Goal: Information Seeking & Learning: Learn about a topic

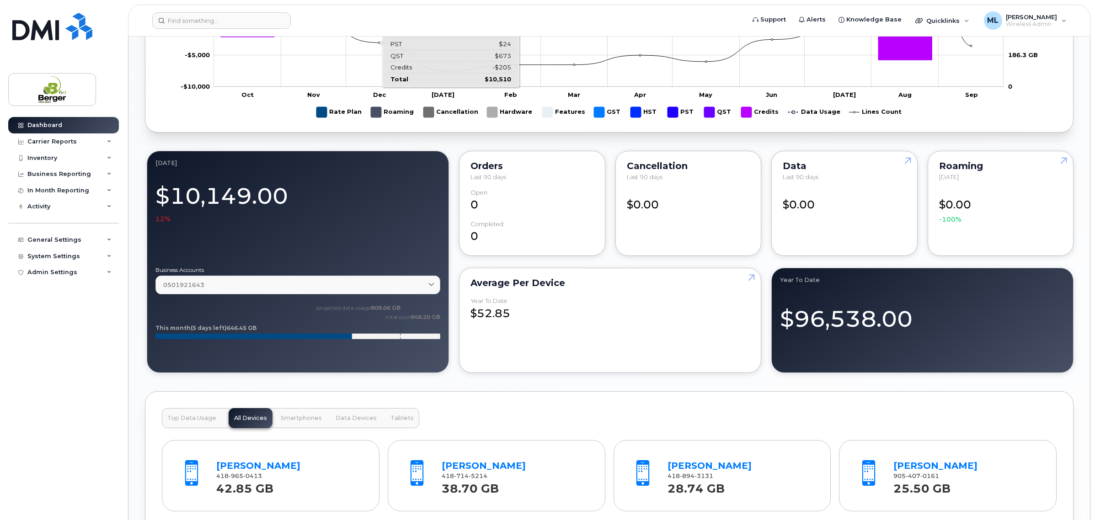
scroll to position [629, 0]
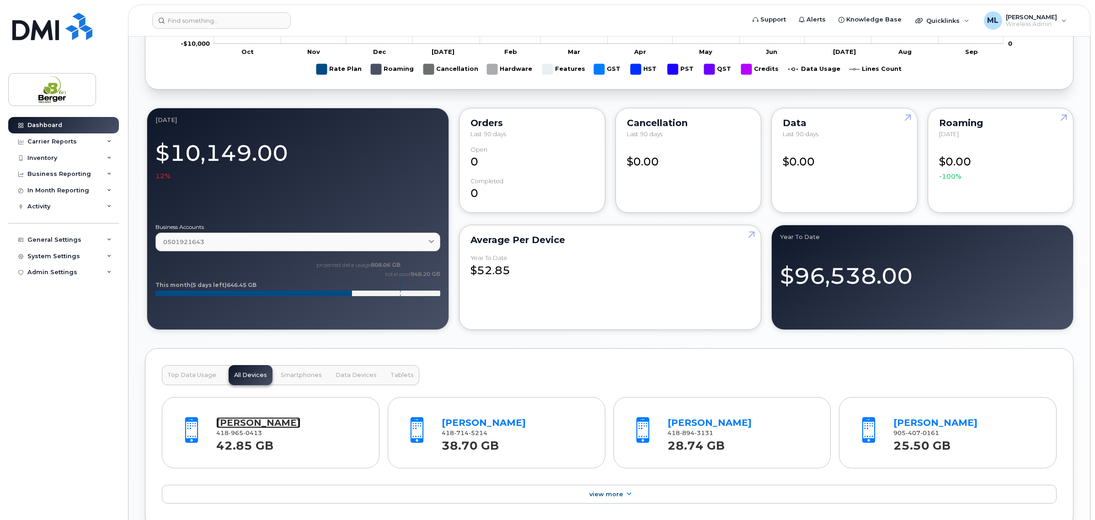
click at [237, 427] on link "Matt Bezeau" at bounding box center [258, 422] width 84 height 11
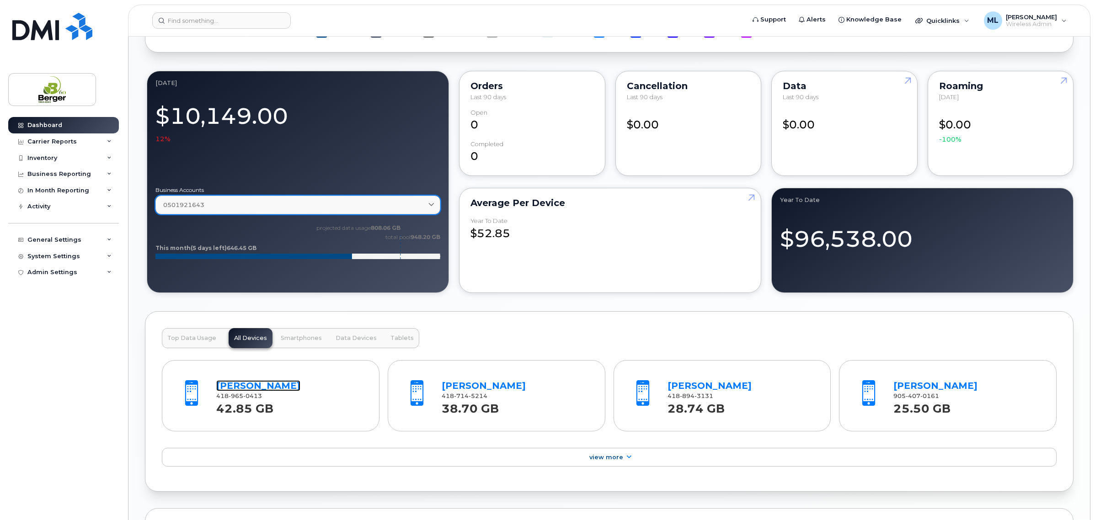
scroll to position [686, 0]
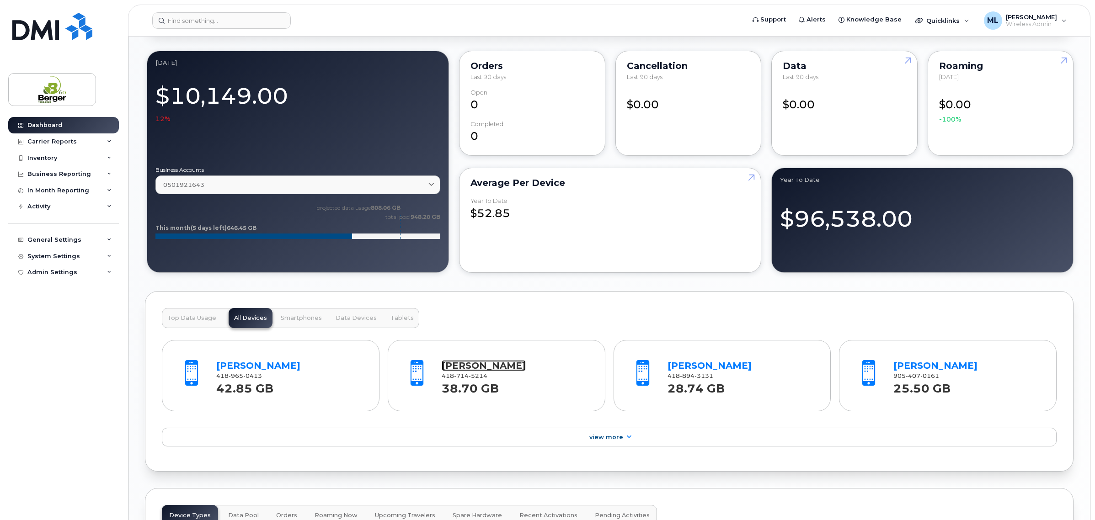
click at [500, 371] on link "[PERSON_NAME]" at bounding box center [484, 365] width 84 height 11
click at [700, 371] on link "Robert Plante" at bounding box center [709, 365] width 84 height 11
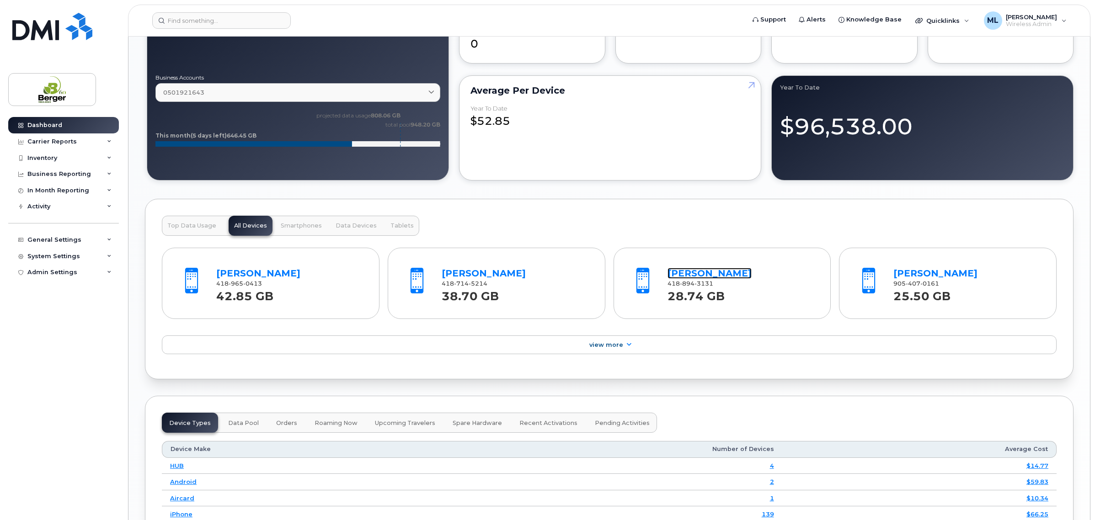
scroll to position [914, 0]
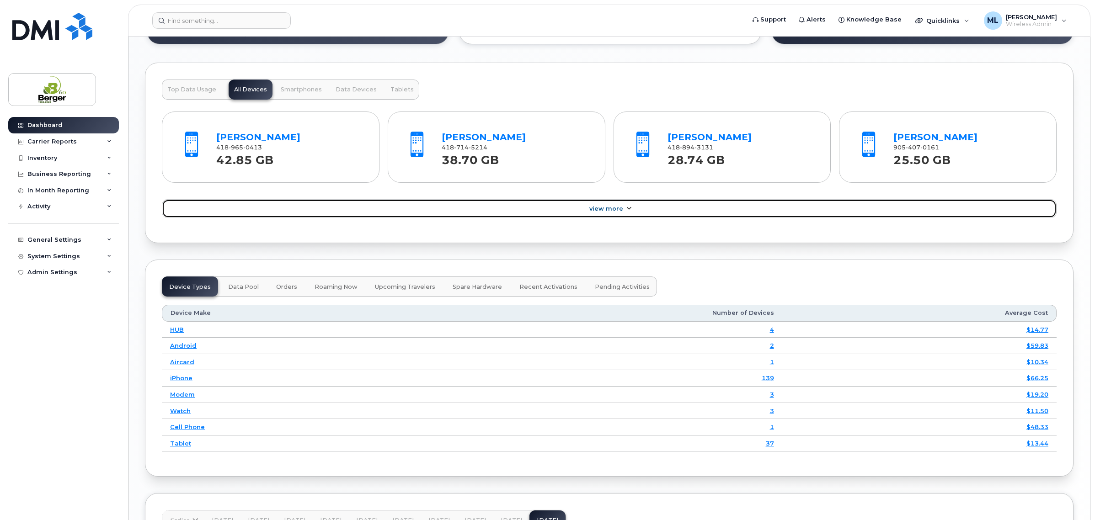
click at [639, 212] on link "View More" at bounding box center [609, 208] width 895 height 19
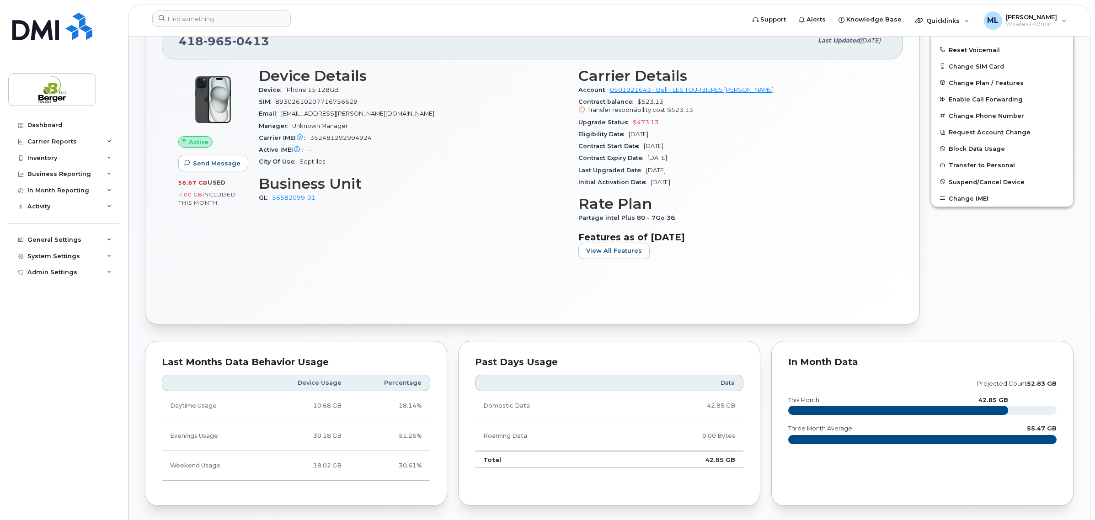
scroll to position [286, 0]
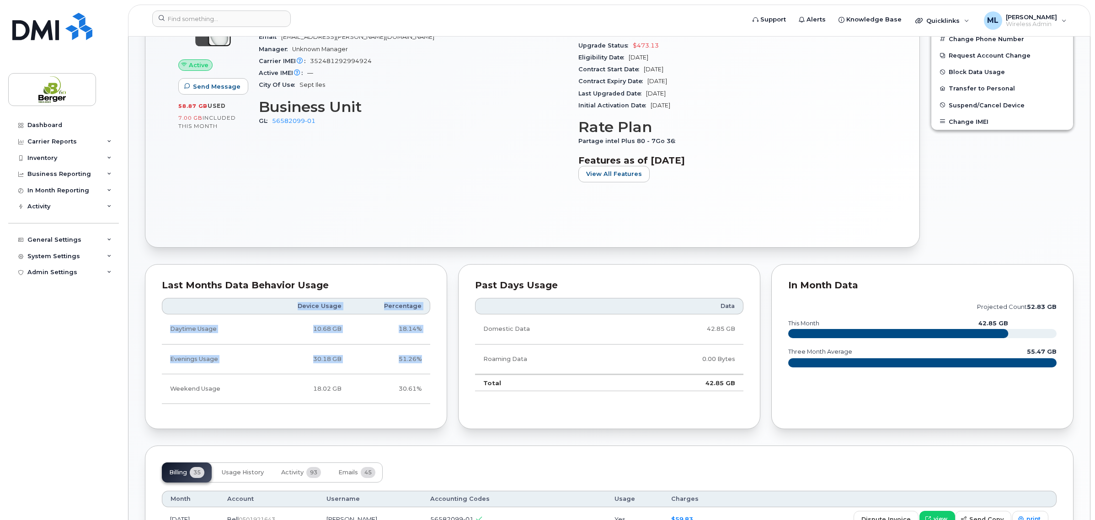
drag, startPoint x: 428, startPoint y: 356, endPoint x: 156, endPoint y: 362, distance: 272.1
click at [158, 362] on div "Last Months Data Behavior Usage Device Usage Percentage Daytime Usage 10.68 GB …" at bounding box center [296, 346] width 302 height 165
click at [184, 361] on td "Evenings Usage" at bounding box center [211, 360] width 99 height 30
drag, startPoint x: 167, startPoint y: 359, endPoint x: 424, endPoint y: 358, distance: 256.9
click at [424, 358] on tr "Evenings Usage 30.18 GB 51.26%" at bounding box center [296, 360] width 268 height 30
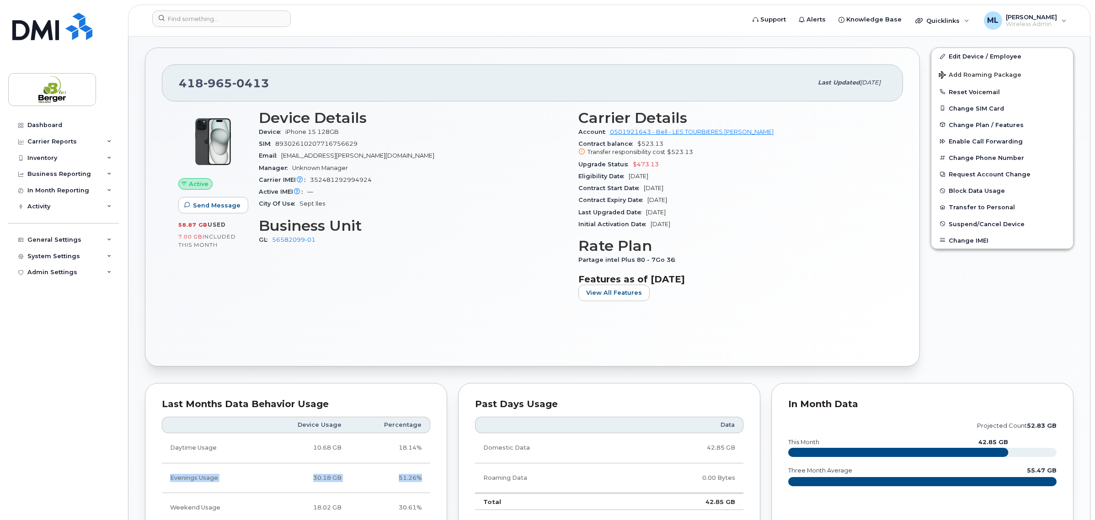
scroll to position [0, 0]
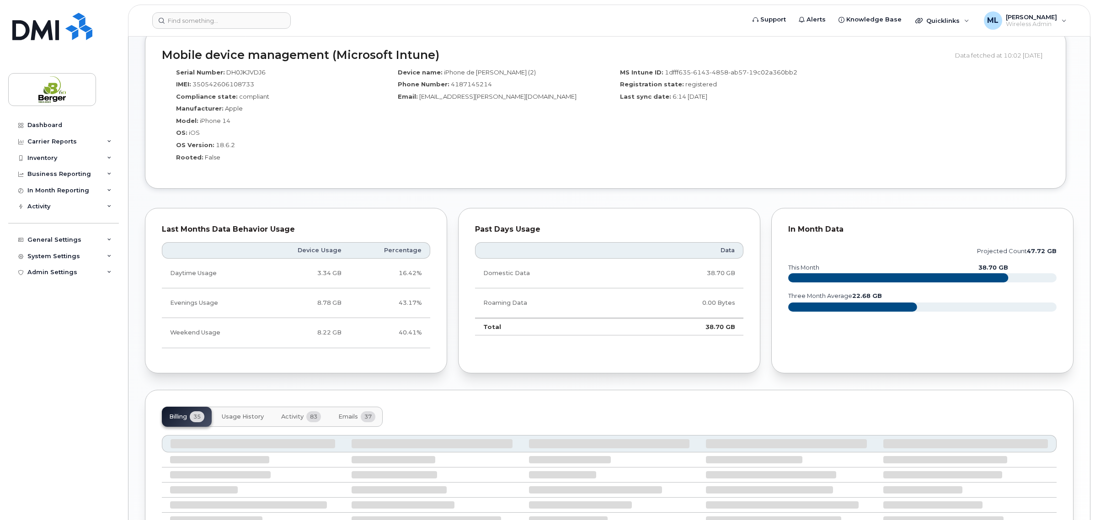
scroll to position [392, 0]
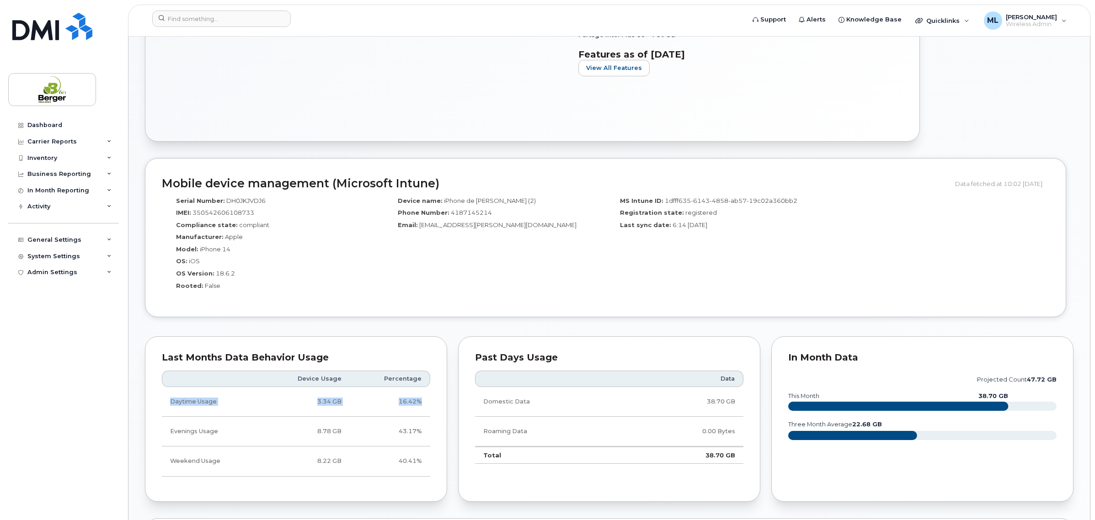
drag, startPoint x: 427, startPoint y: 398, endPoint x: 169, endPoint y: 400, distance: 258.3
click at [169, 401] on tr "Daytime Usage 3.34 GB 16.42%" at bounding box center [296, 402] width 268 height 30
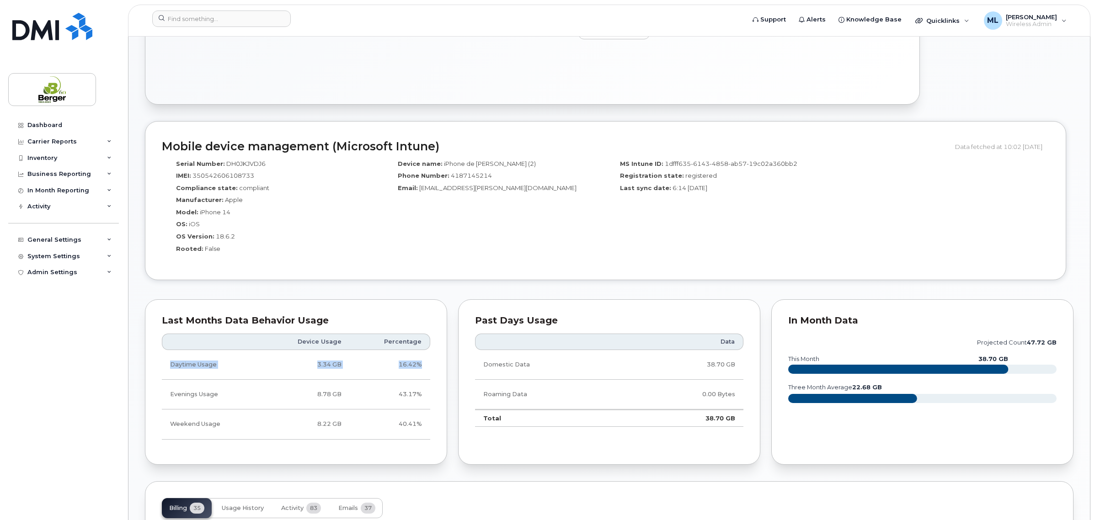
scroll to position [449, 0]
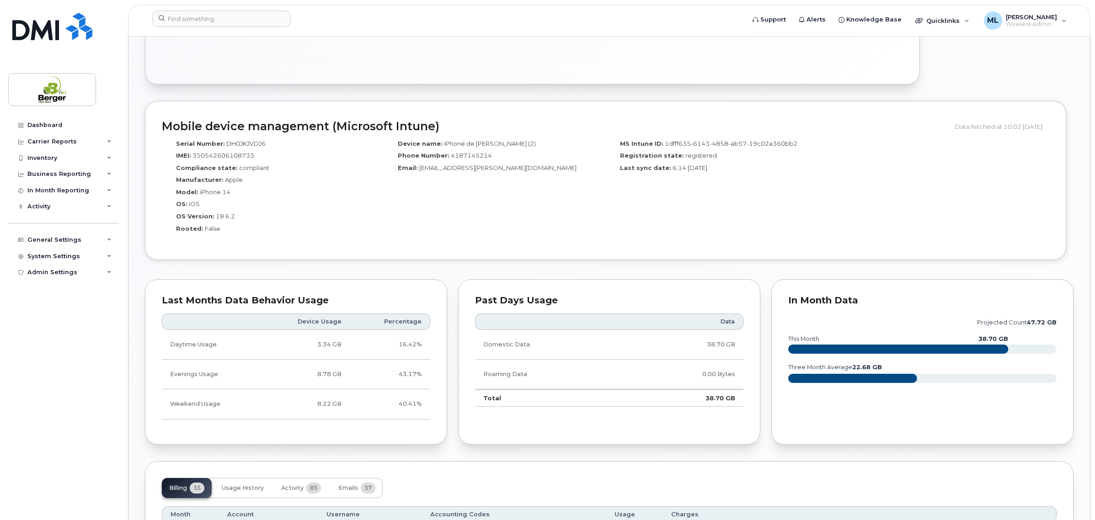
click at [204, 378] on td "Evenings Usage" at bounding box center [211, 375] width 99 height 30
drag, startPoint x: 416, startPoint y: 404, endPoint x: 169, endPoint y: 376, distance: 248.8
click at [169, 376] on tbody "Daytime Usage 3.34 GB 16.42% Evenings Usage 8.78 GB 43.17% Weekend Usage 8.22 G…" at bounding box center [296, 375] width 268 height 90
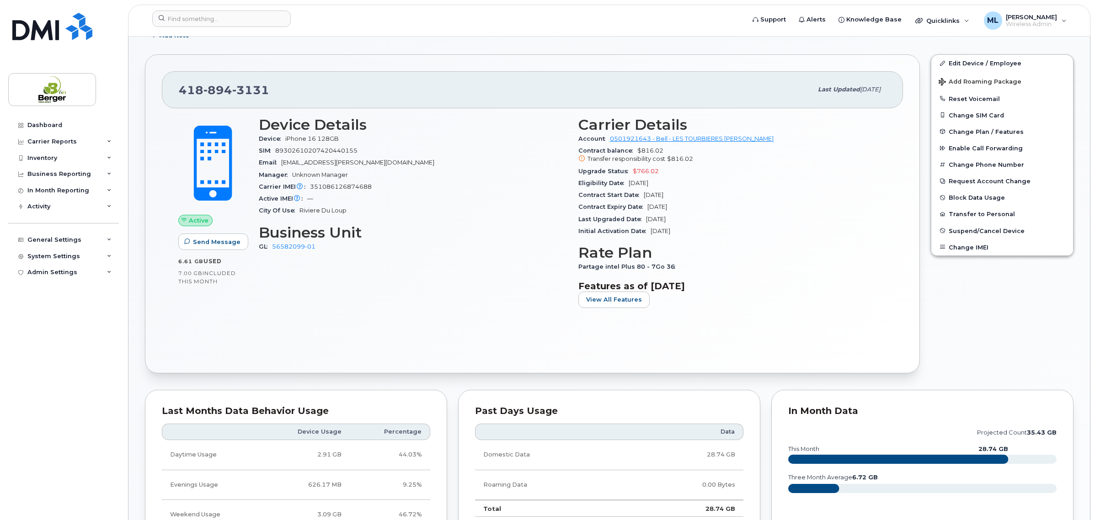
scroll to position [229, 0]
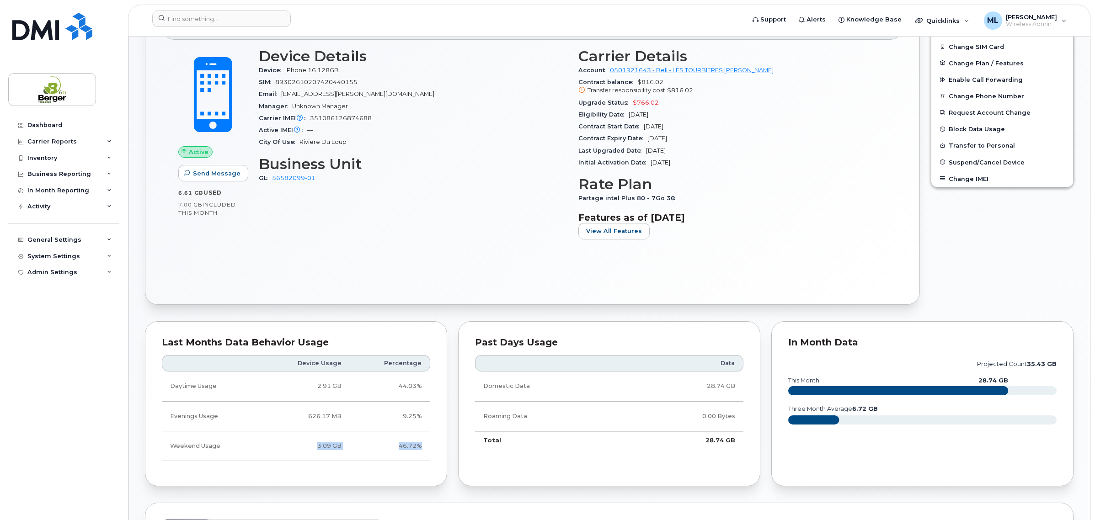
drag, startPoint x: 422, startPoint y: 448, endPoint x: 280, endPoint y: 443, distance: 142.3
click at [280, 443] on tr "Weekend Usage 3.09 GB 46.72%" at bounding box center [296, 447] width 268 height 30
drag, startPoint x: 424, startPoint y: 389, endPoint x: 274, endPoint y: 382, distance: 149.6
click at [274, 382] on tr "Daytime Usage 2.91 GB 44.03%" at bounding box center [296, 387] width 268 height 30
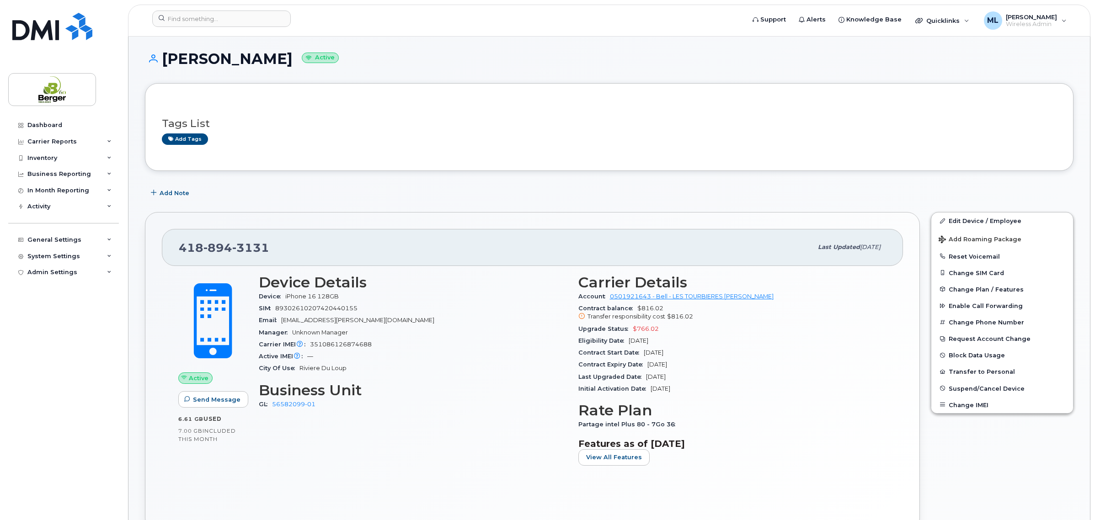
scroll to position [0, 0]
